Goal: Information Seeking & Learning: Learn about a topic

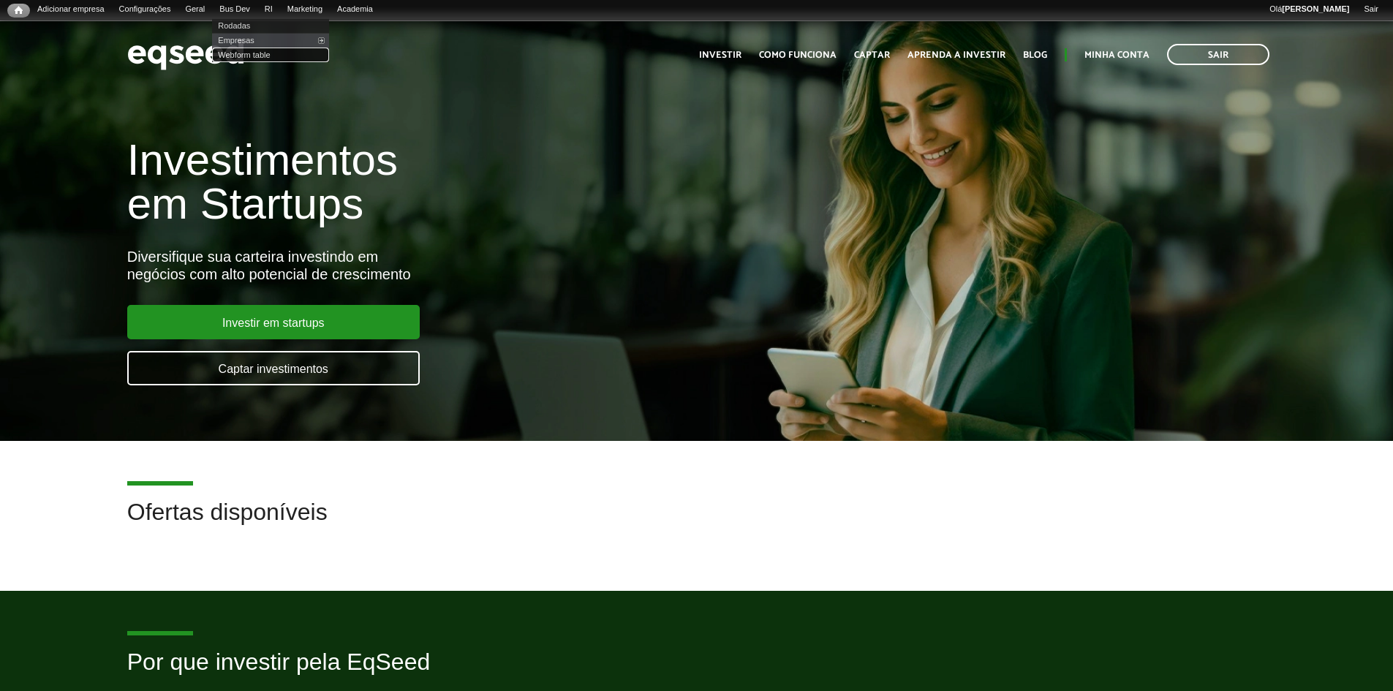
click at [249, 56] on link "Webform table" at bounding box center [270, 55] width 117 height 15
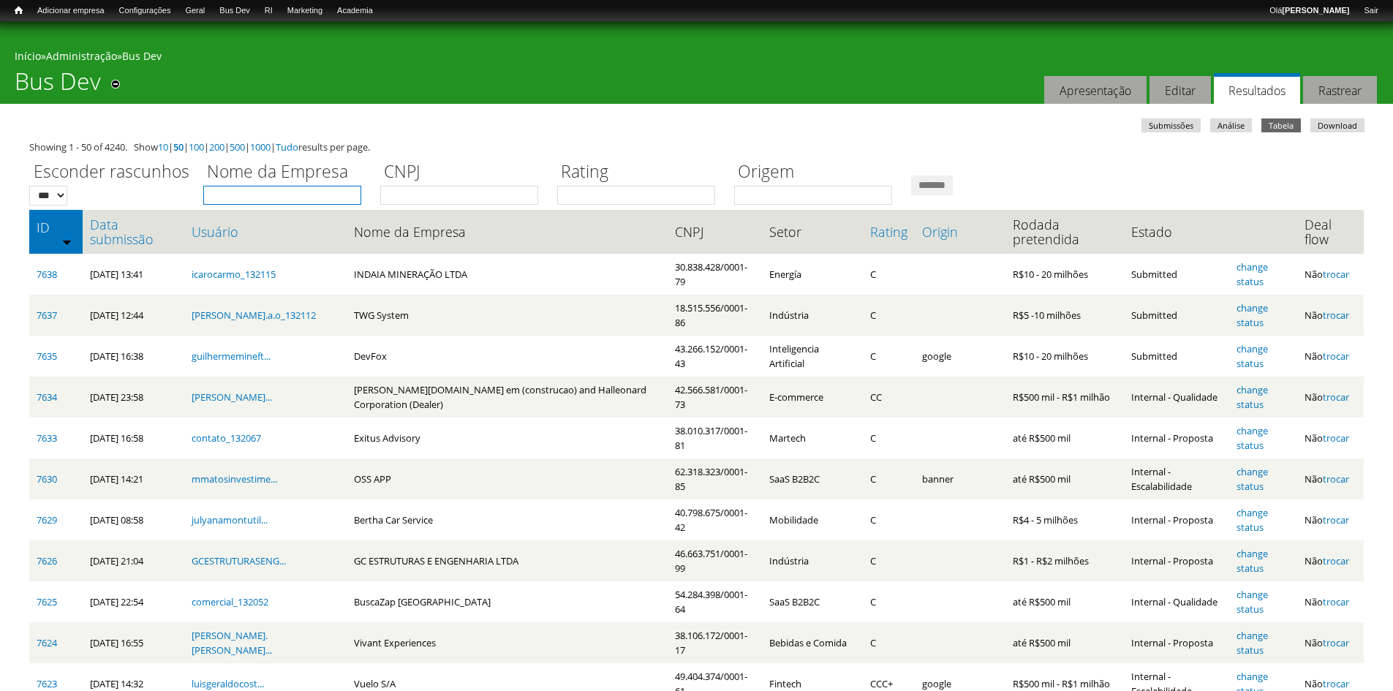
click at [287, 193] on input "Nome da Empresa" at bounding box center [282, 195] width 158 height 19
type input "******"
click at [911, 176] on input "*******" at bounding box center [932, 186] width 42 height 20
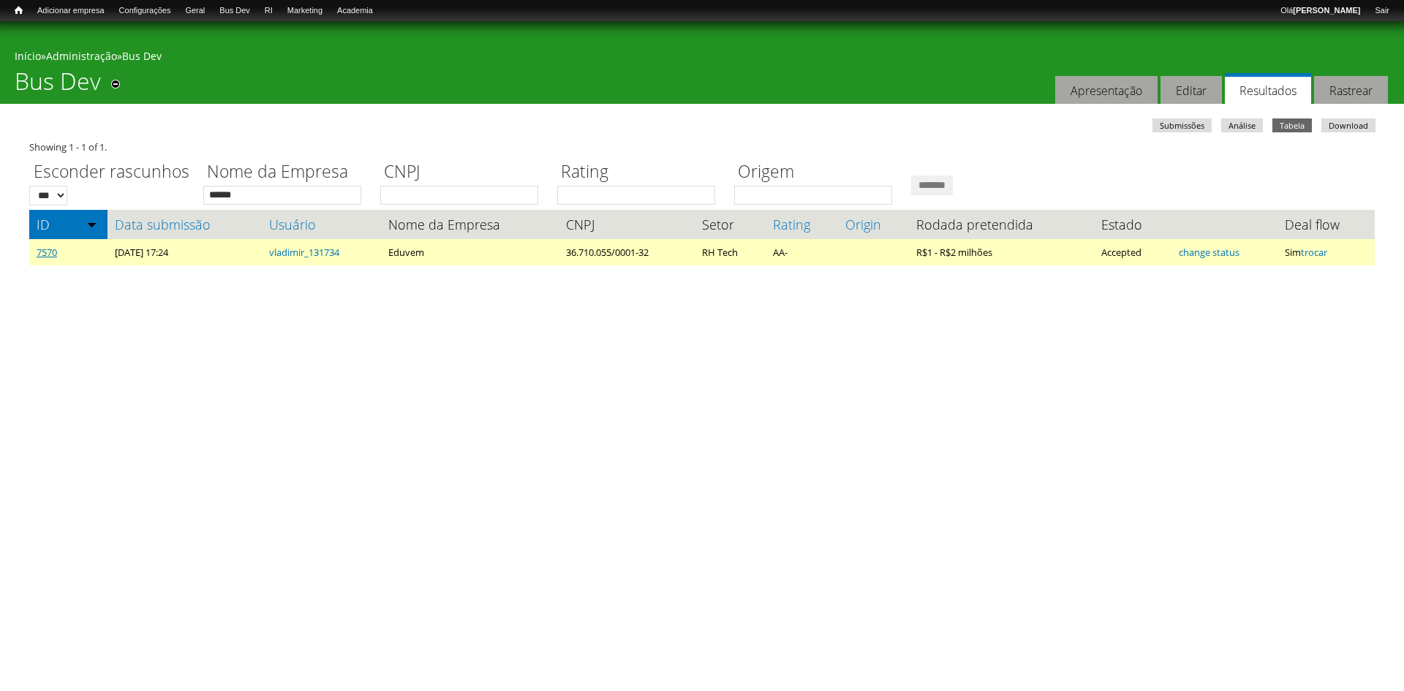
click at [48, 253] on link "7570" at bounding box center [47, 252] width 20 height 13
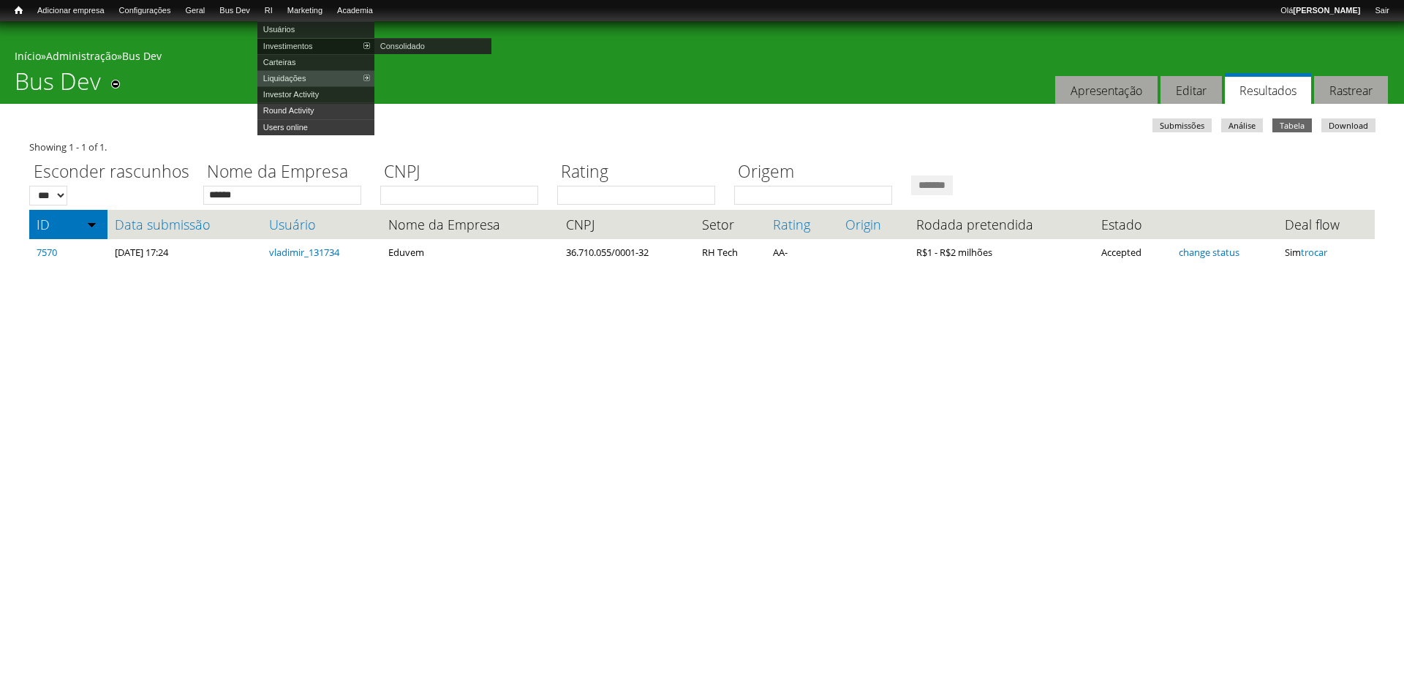
click at [290, 45] on link "Investimentos" at bounding box center [315, 46] width 117 height 16
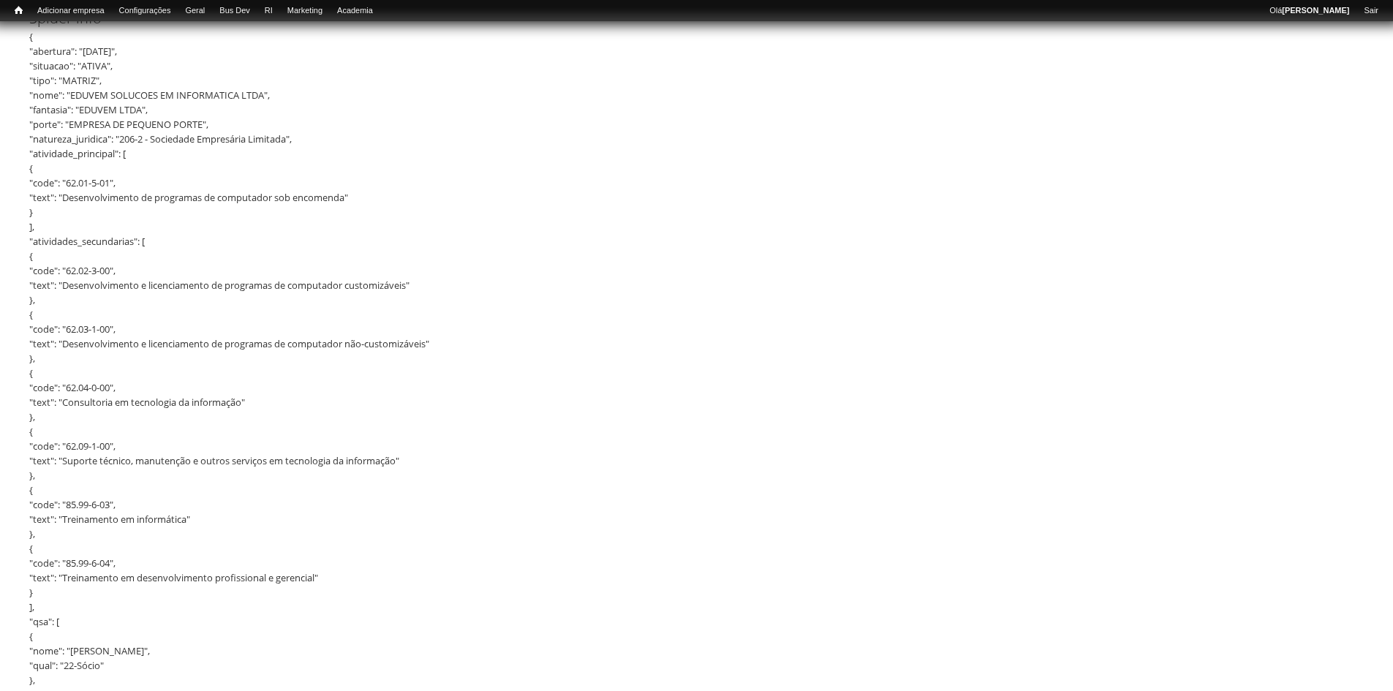
scroll to position [1170, 0]
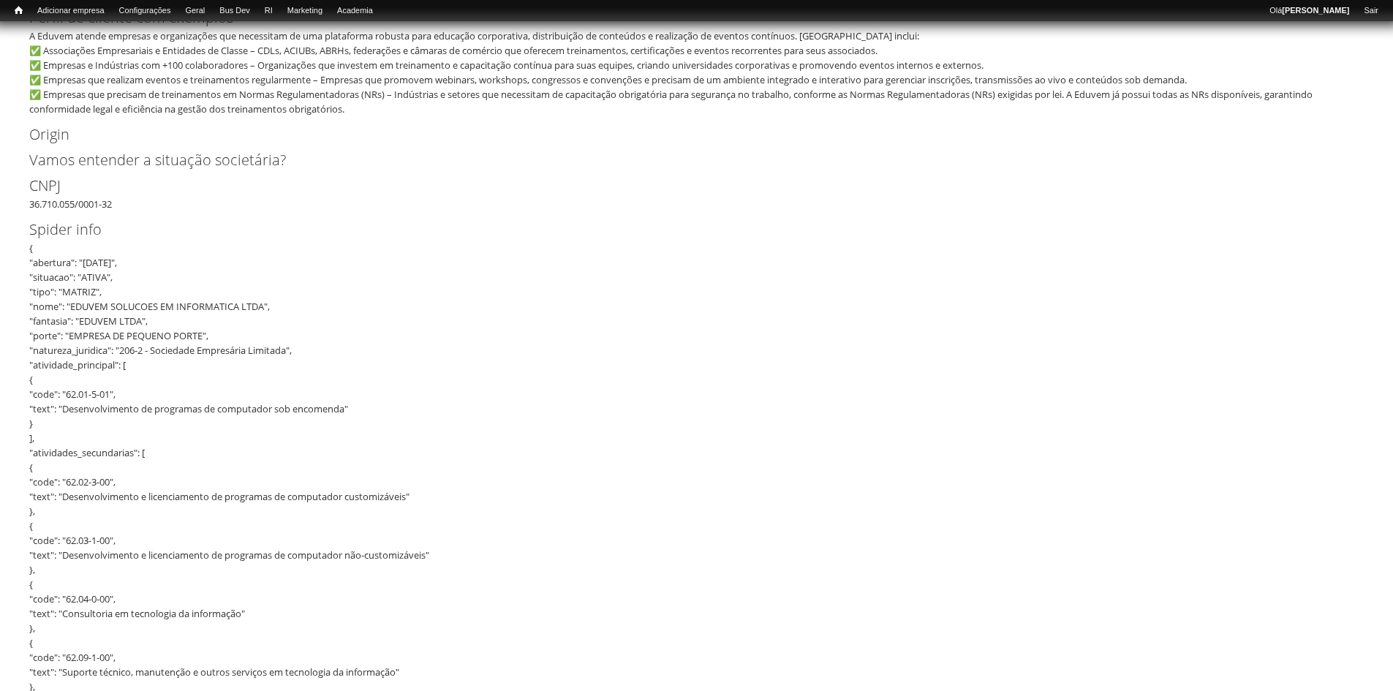
drag, startPoint x: 331, startPoint y: 206, endPoint x: 322, endPoint y: 222, distance: 19.3
click at [283, 75] on div "A Eduvem atende empresas e organizações que necessitam de uma plataforma robust…" at bounding box center [691, 73] width 1325 height 88
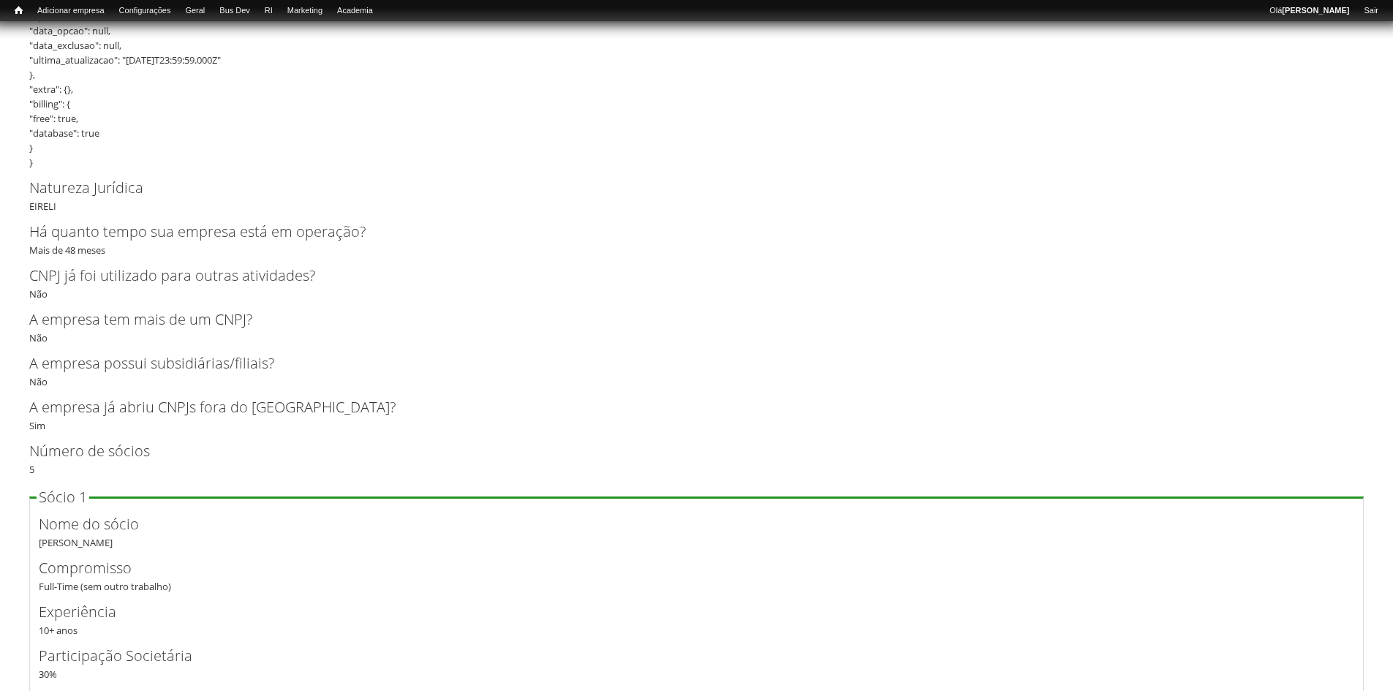
scroll to position [2560, 0]
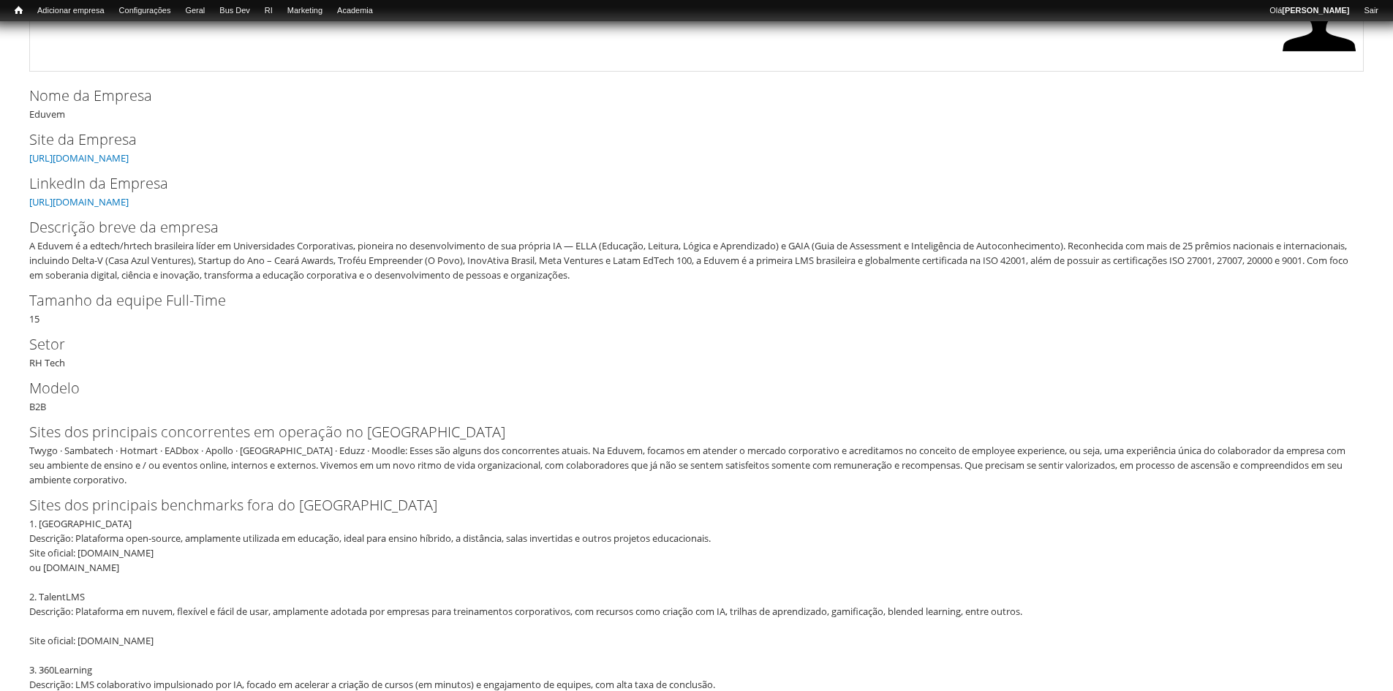
scroll to position [219, 0]
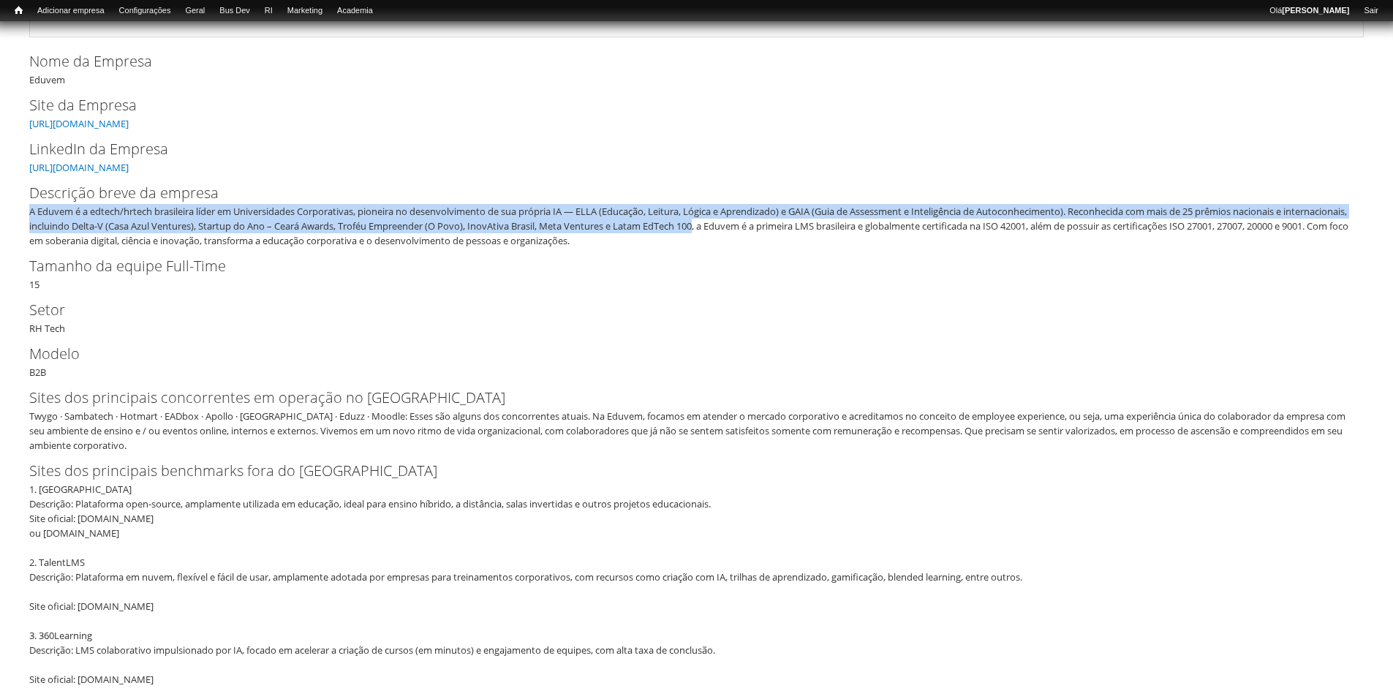
drag, startPoint x: 28, startPoint y: 214, endPoint x: 772, endPoint y: 226, distance: 744.6
copy div "A Eduvem é a edtech/hrtech brasileira líder em Universidades Corporativas, pion…"
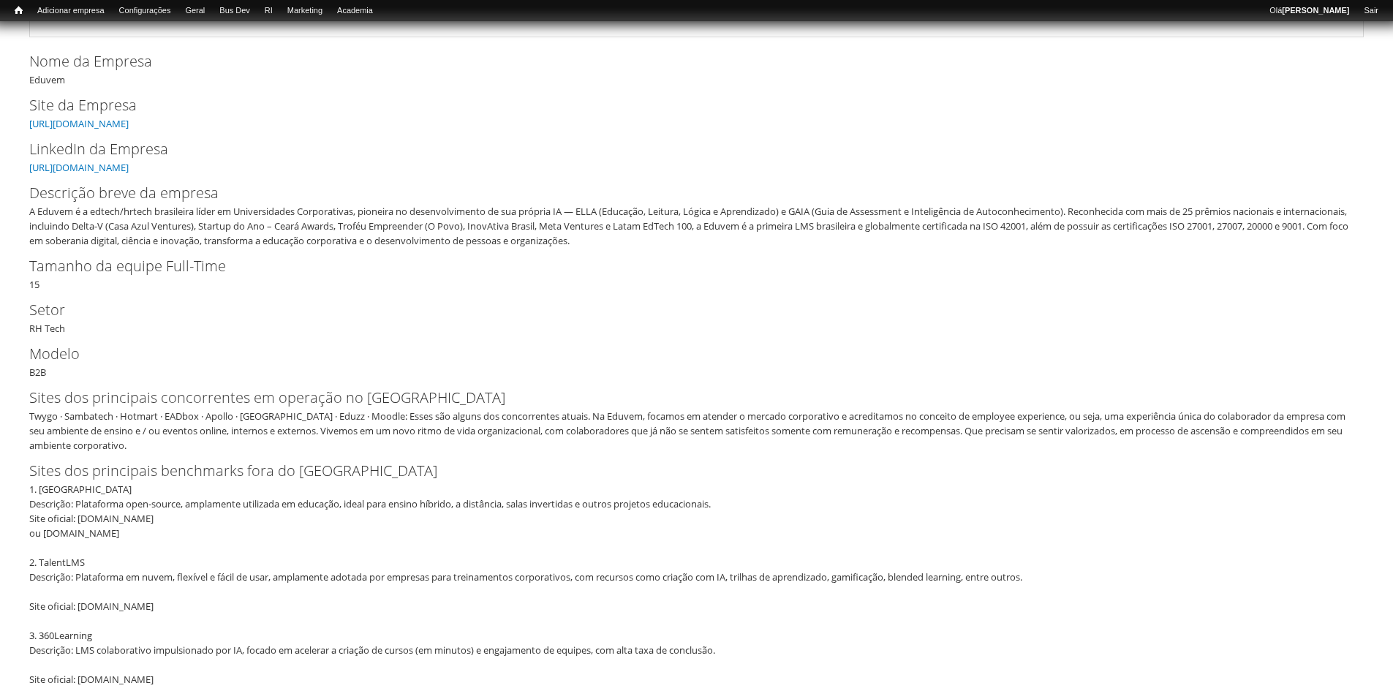
click at [764, 154] on label "LinkedIn da Empresa" at bounding box center [684, 149] width 1311 height 22
click at [516, 410] on div "Twygo · Sambatech · Hotmart · EADbox · Apollo · Udemy · Eduzz · Moodle: Esses s…" at bounding box center [691, 431] width 1325 height 44
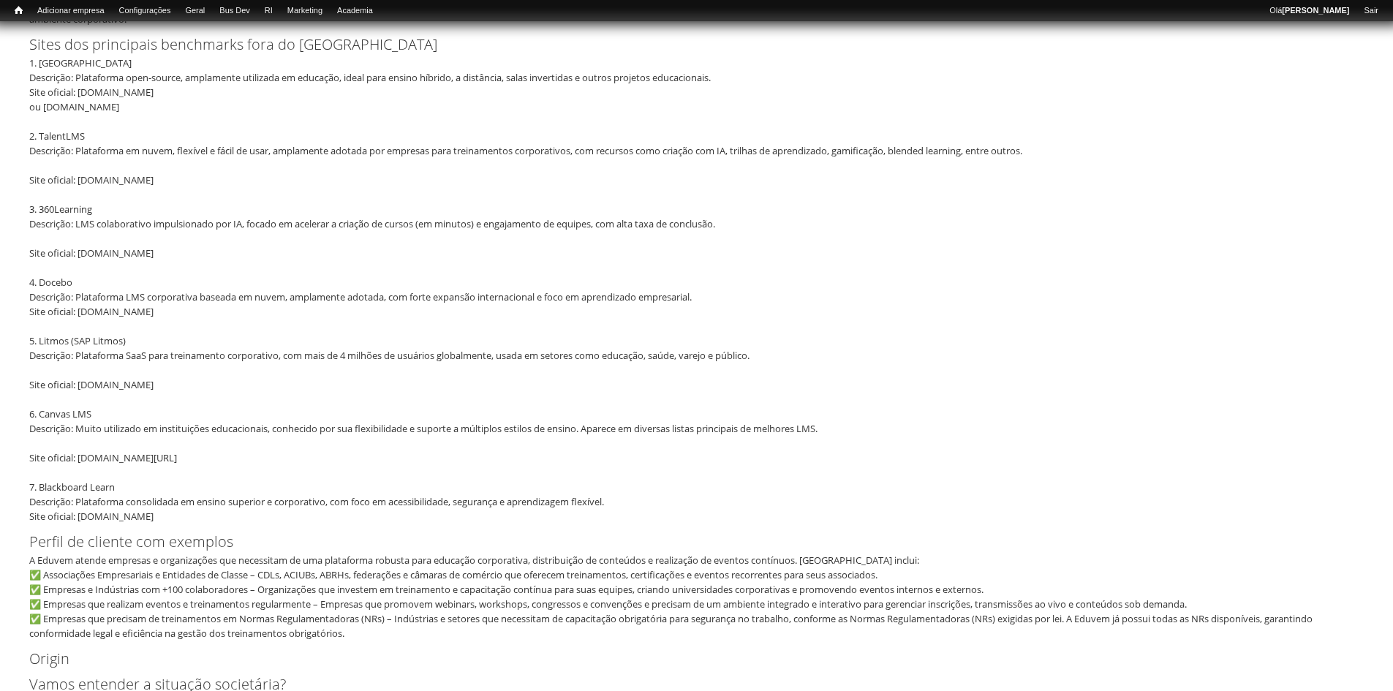
scroll to position [658, 0]
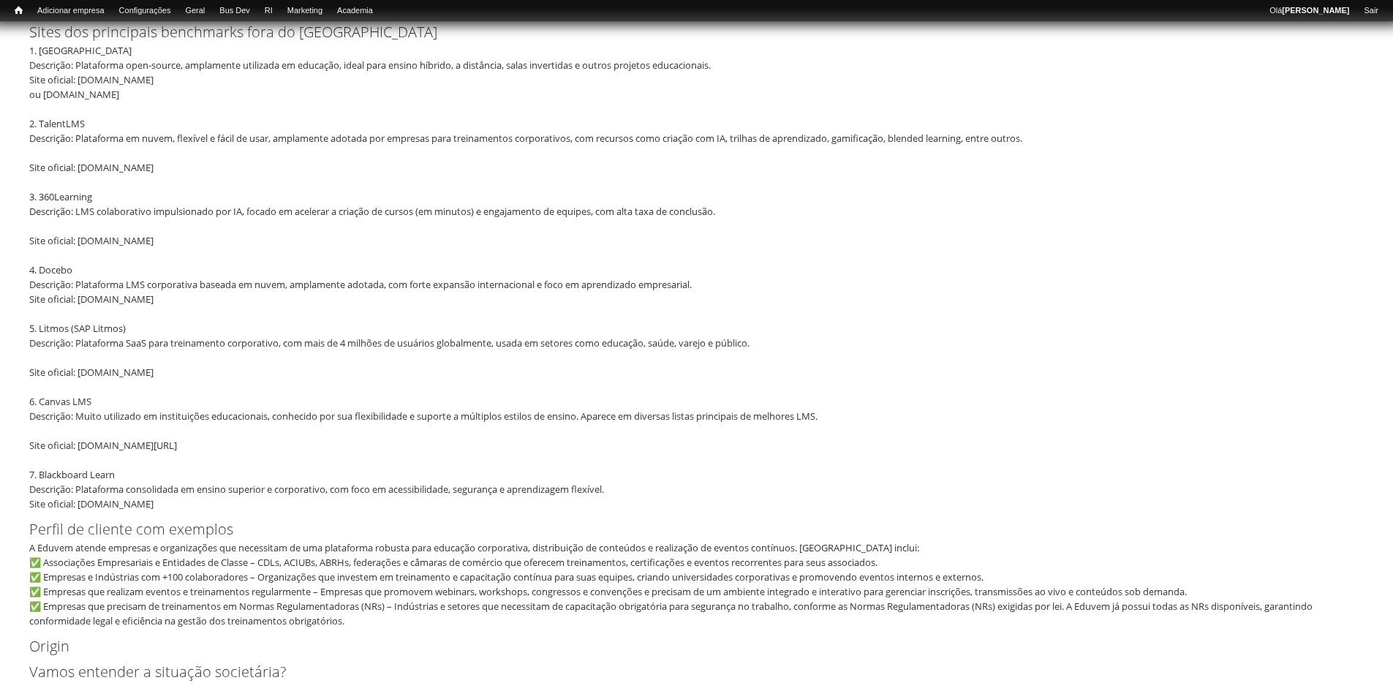
click at [39, 198] on div "1. Moodle Descrição: Plataforma open-source, amplamente utilizada em educação, …" at bounding box center [691, 277] width 1325 height 468
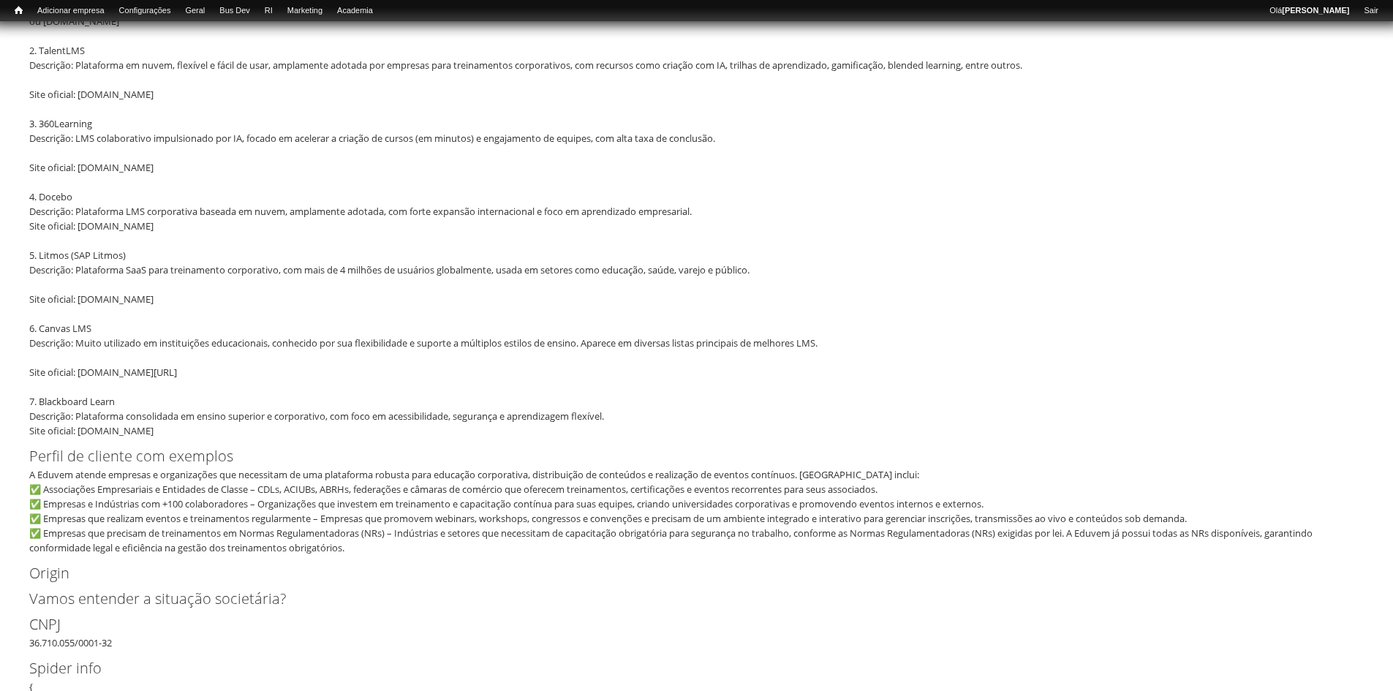
scroll to position [805, 0]
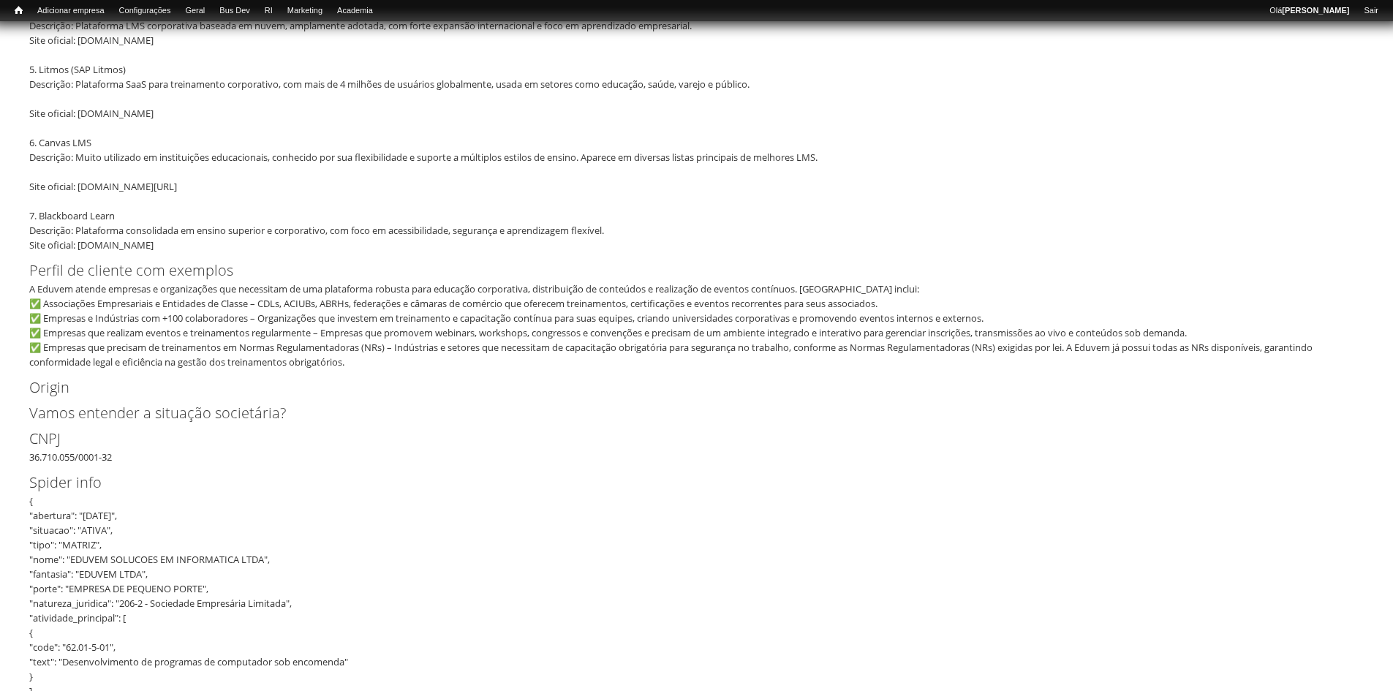
scroll to position [951, 0]
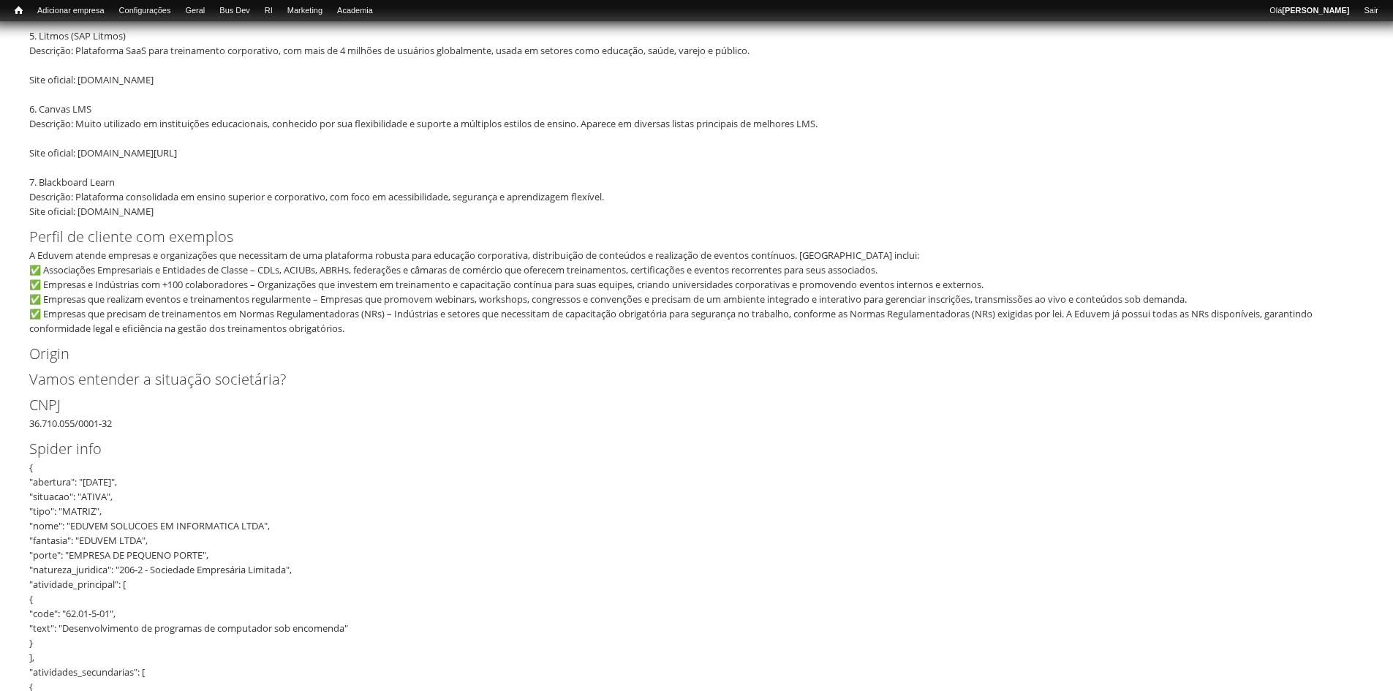
drag, startPoint x: 78, startPoint y: 214, endPoint x: 153, endPoint y: 214, distance: 74.6
click at [117, 361] on label "Origin" at bounding box center [684, 354] width 1311 height 22
click at [51, 237] on label "Perfil de cliente com exemplos" at bounding box center [684, 237] width 1311 height 22
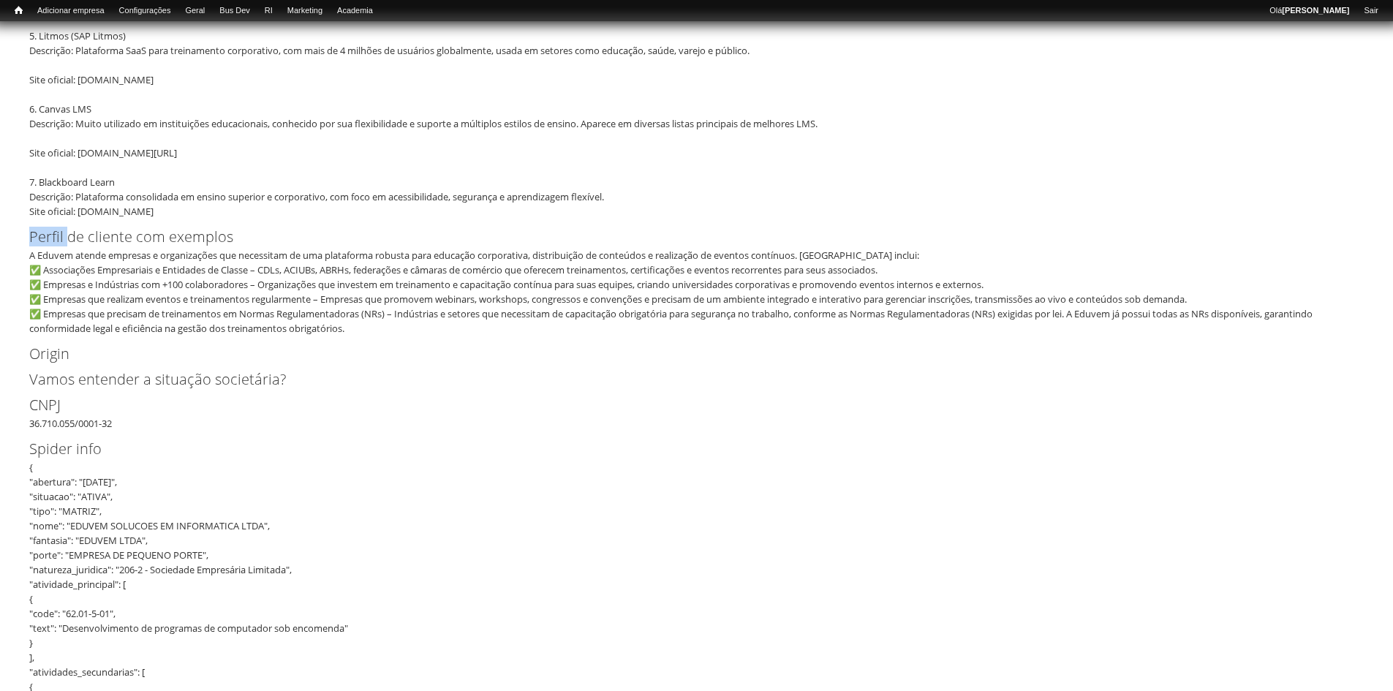
click at [49, 241] on label "Perfil de cliente com exemplos" at bounding box center [684, 237] width 1311 height 22
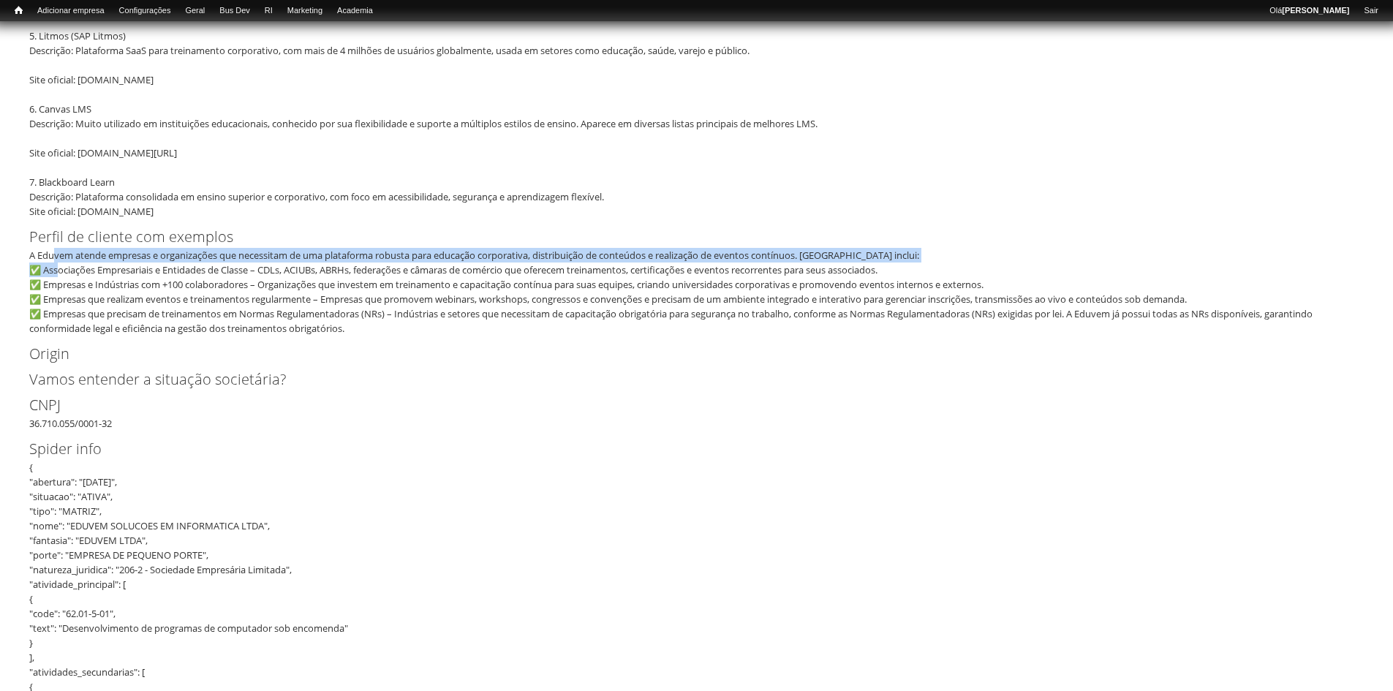
click at [55, 275] on div "A Eduvem atende empresas e organizações que necessitam de uma plataforma robust…" at bounding box center [691, 292] width 1325 height 88
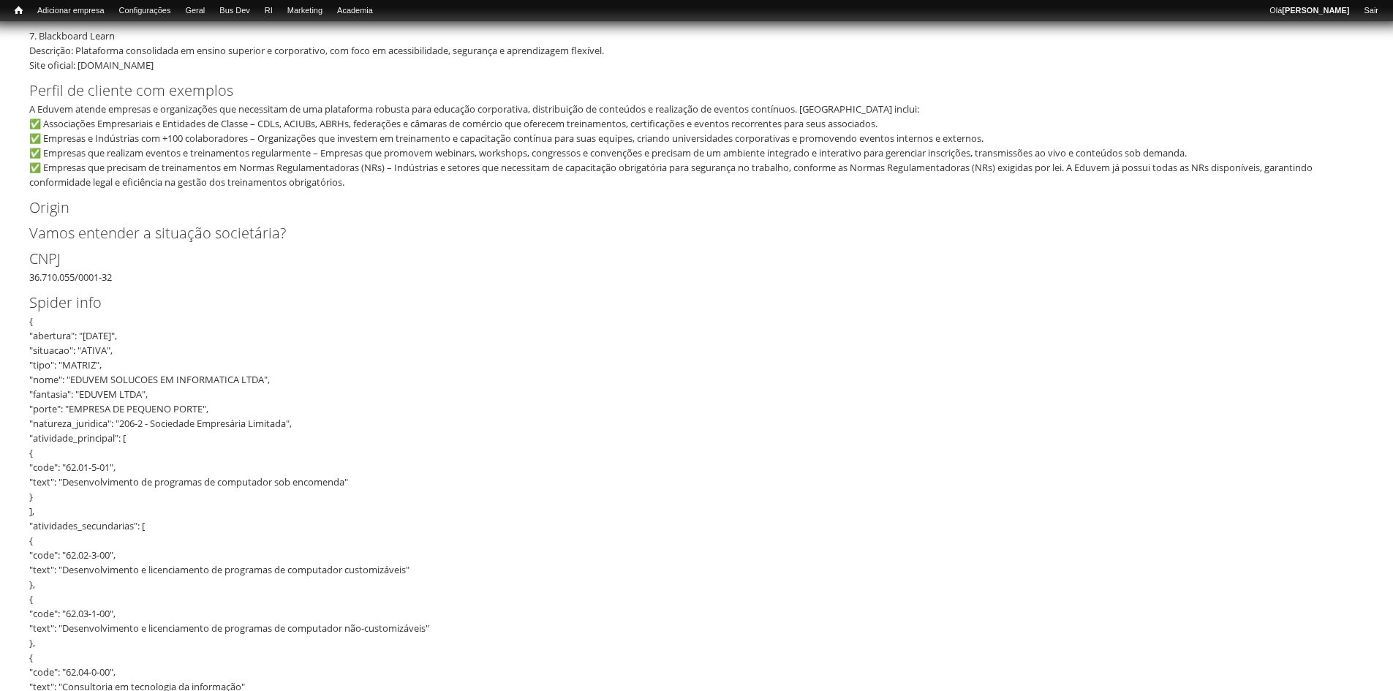
scroll to position [1024, 0]
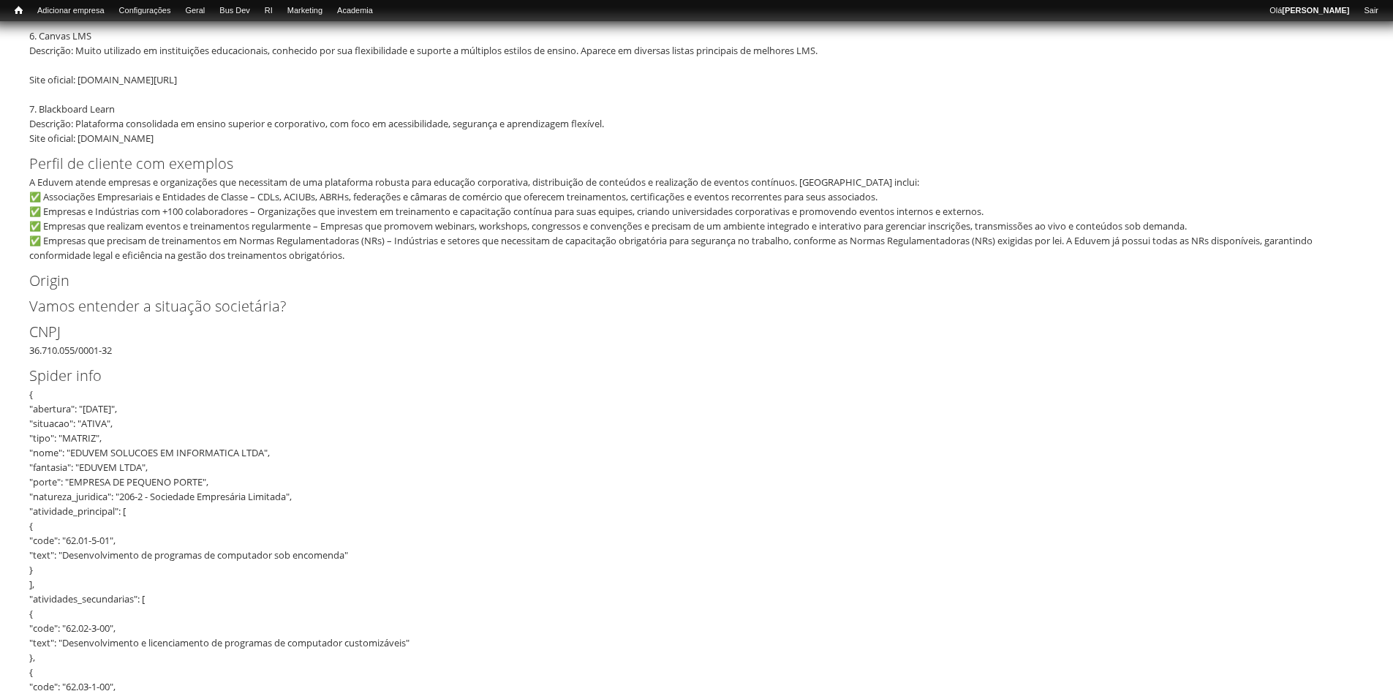
drag, startPoint x: 27, startPoint y: 185, endPoint x: 365, endPoint y: 259, distance: 345.9
copy div "A Eduvem atende empresas e organizações que necessitam de uma plataforma robust…"
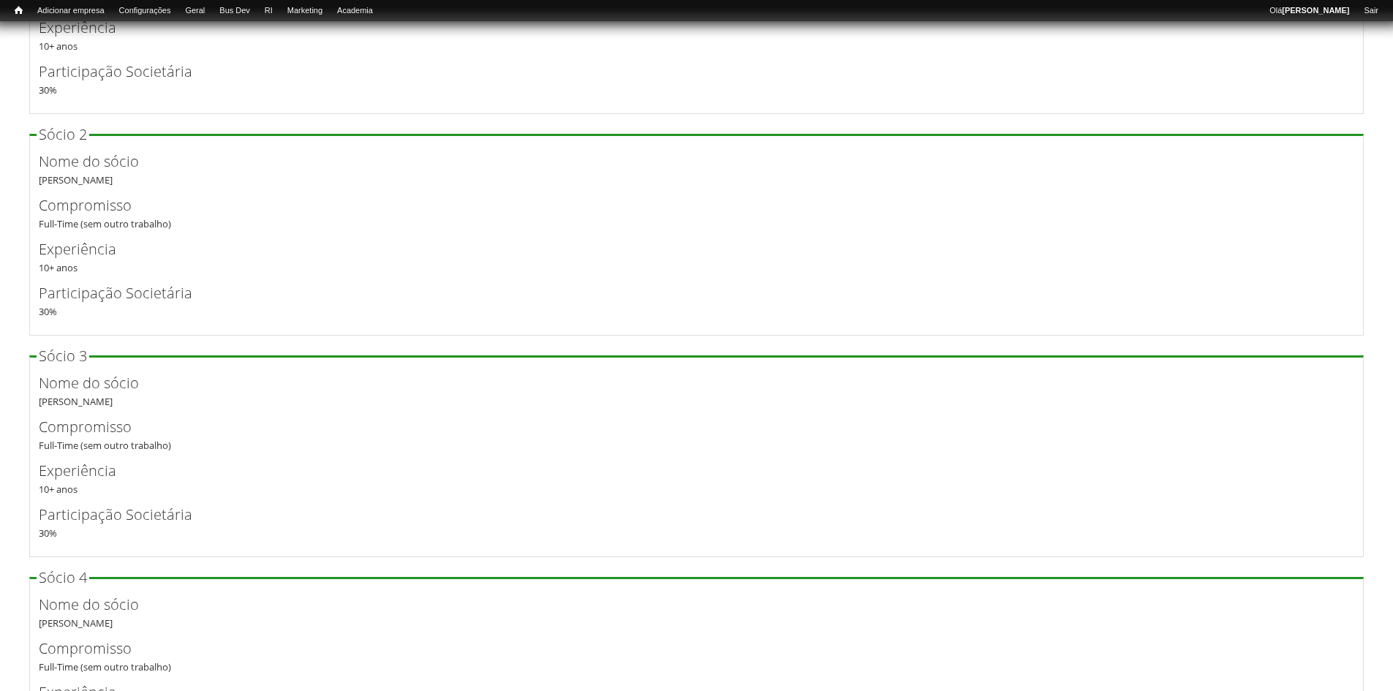
scroll to position [3657, 0]
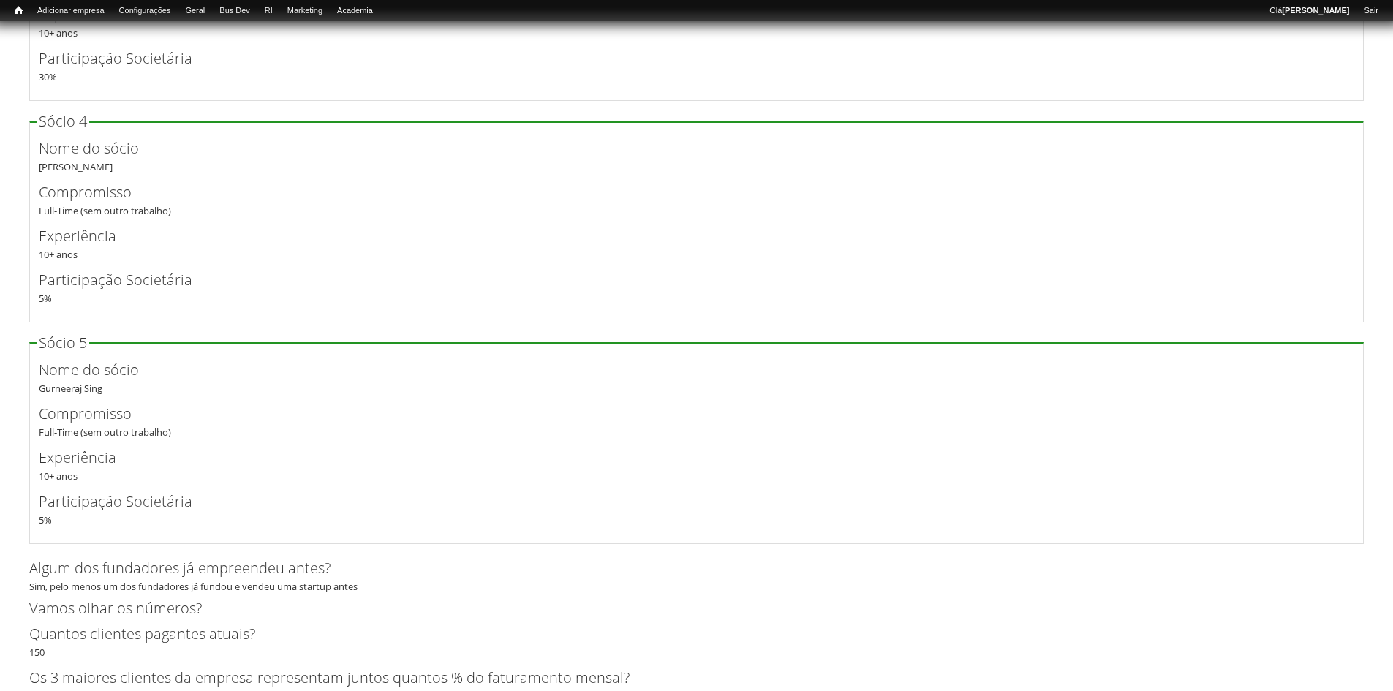
drag, startPoint x: 563, startPoint y: 363, endPoint x: 279, endPoint y: 396, distance: 286.3
click at [293, 370] on label "Nome do sócio" at bounding box center [685, 370] width 1292 height 22
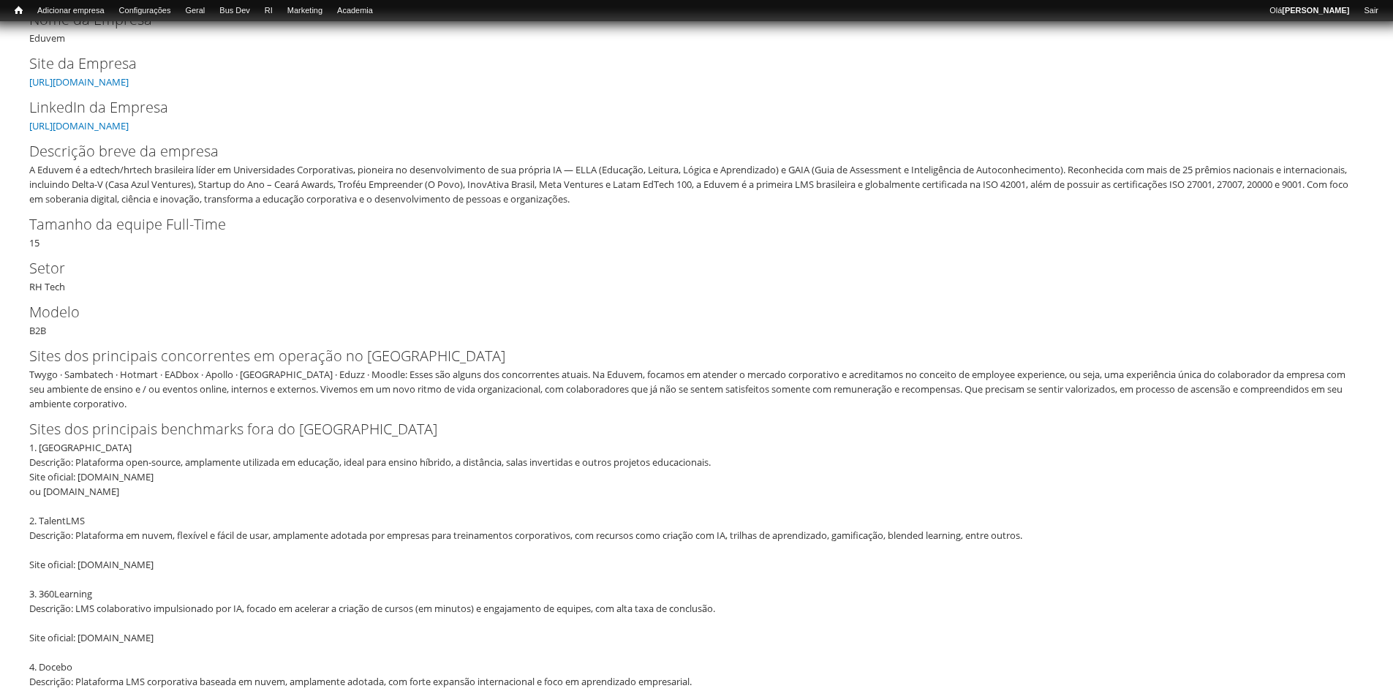
scroll to position [0, 0]
